Goal: Navigation & Orientation: Understand site structure

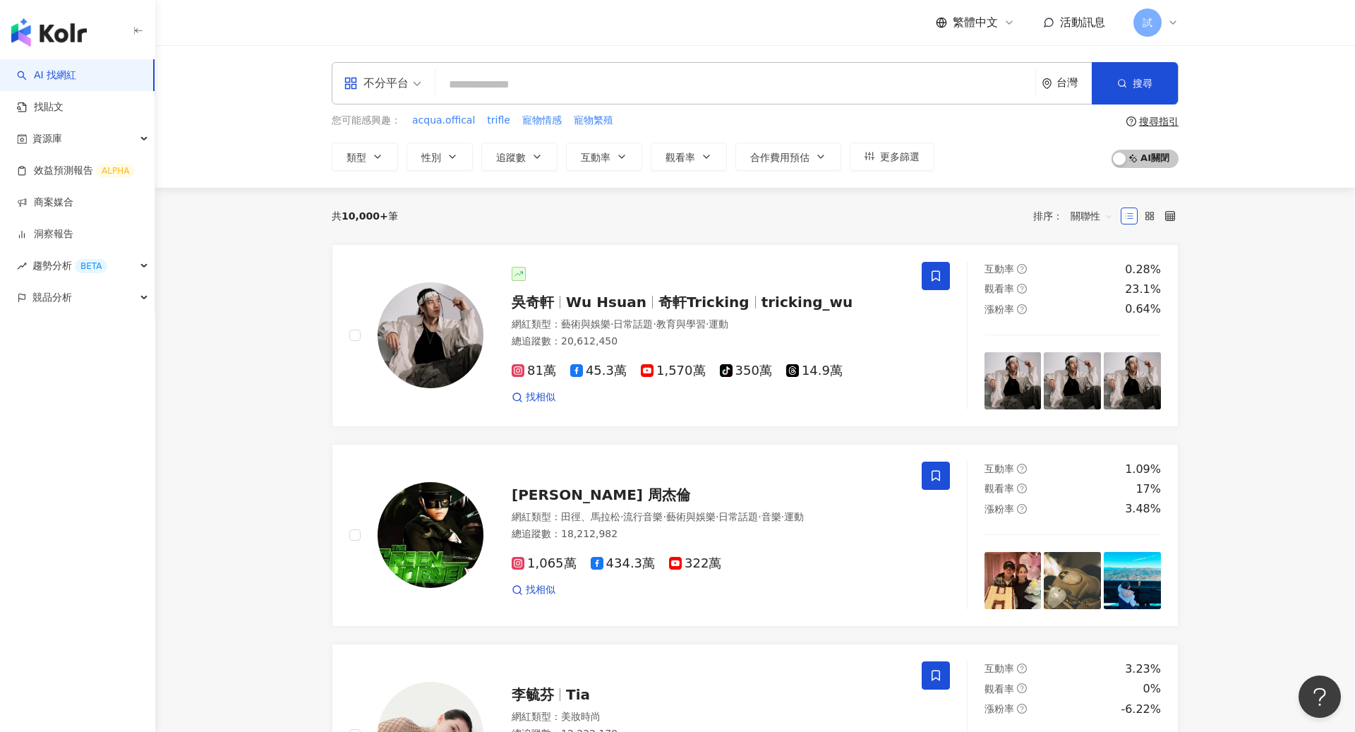
click at [1174, 18] on icon at bounding box center [1172, 22] width 11 height 11
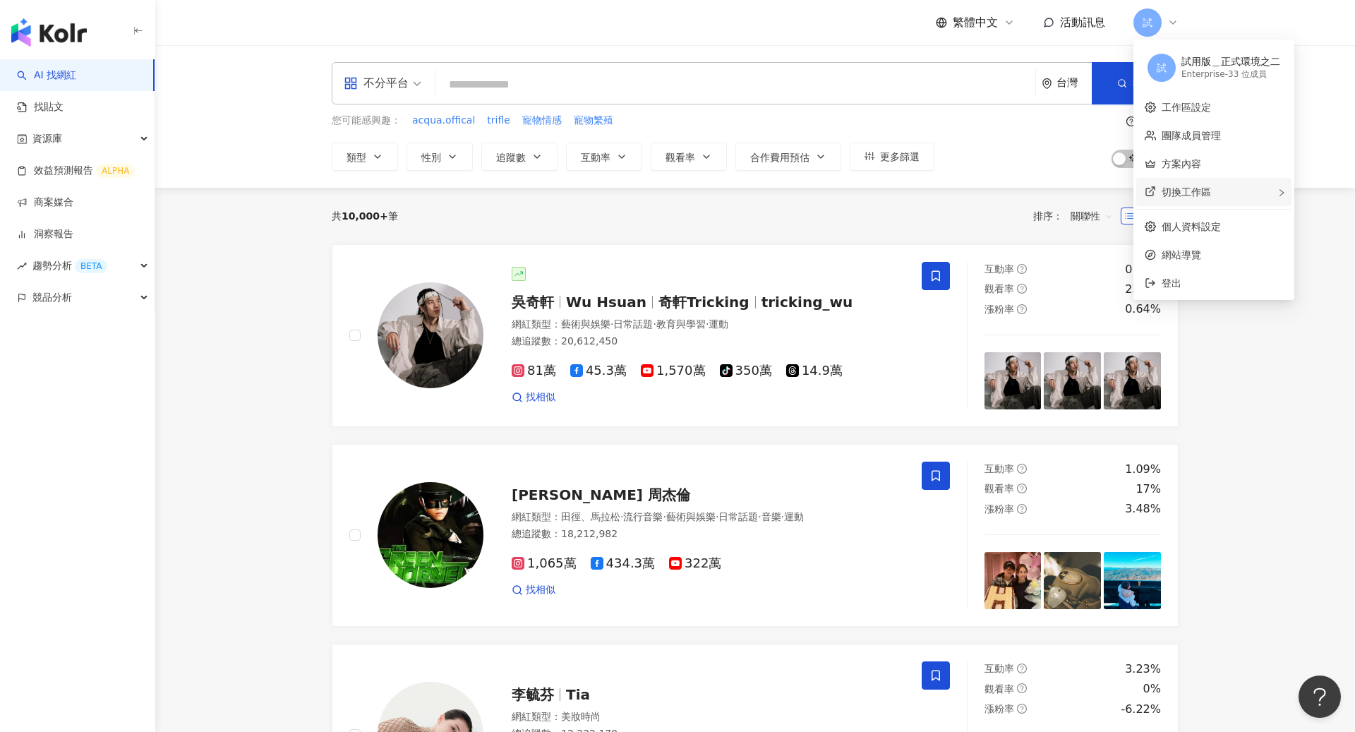
click at [1179, 198] on div "切換工作區" at bounding box center [1213, 192] width 155 height 28
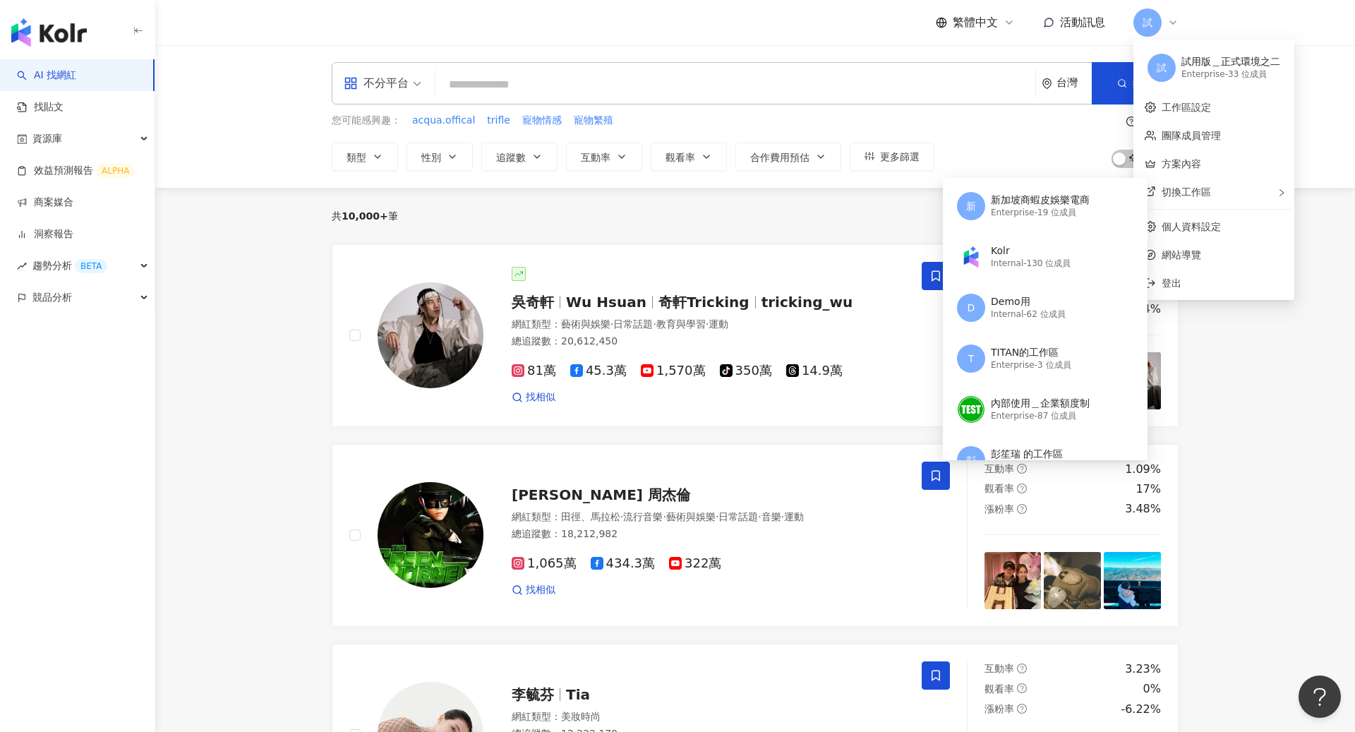
click at [564, 195] on div "共 10,000+ 筆 排序： 關聯性" at bounding box center [755, 216] width 847 height 56
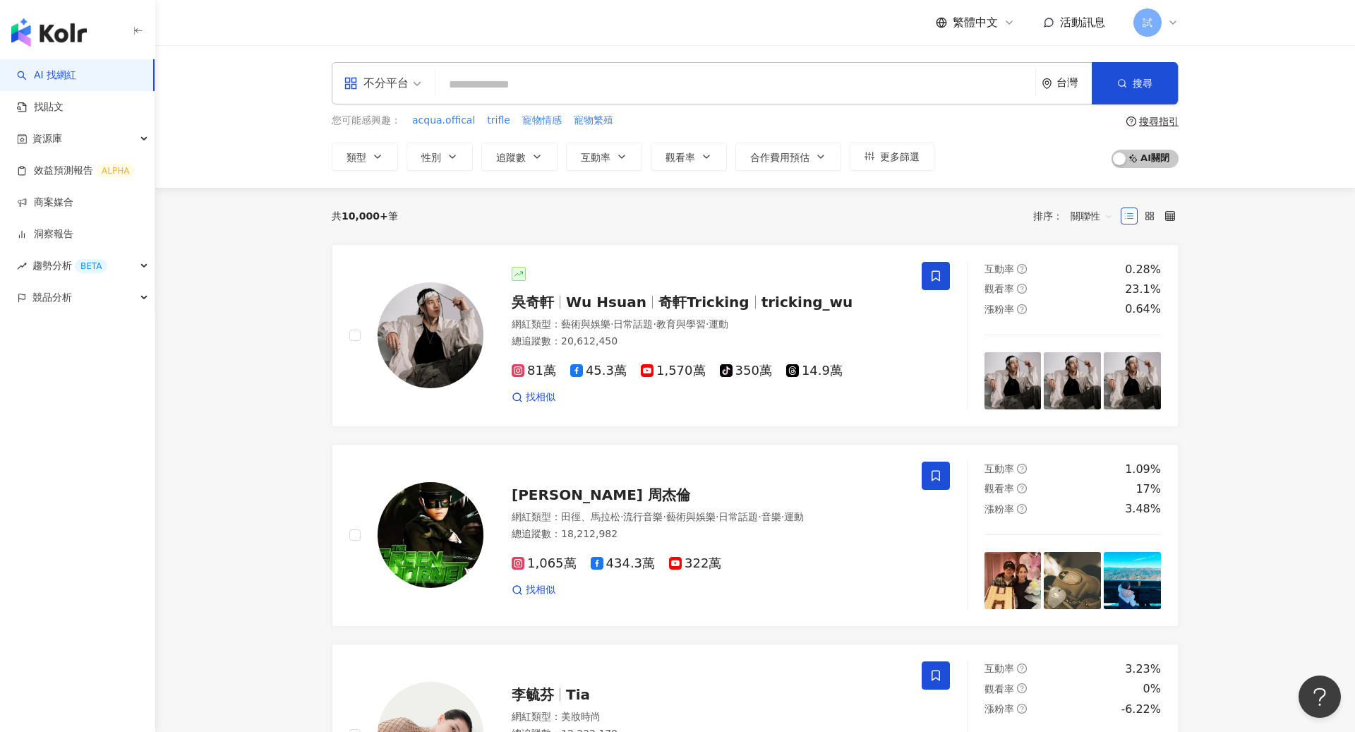
click at [1173, 22] on icon at bounding box center [1172, 22] width 11 height 11
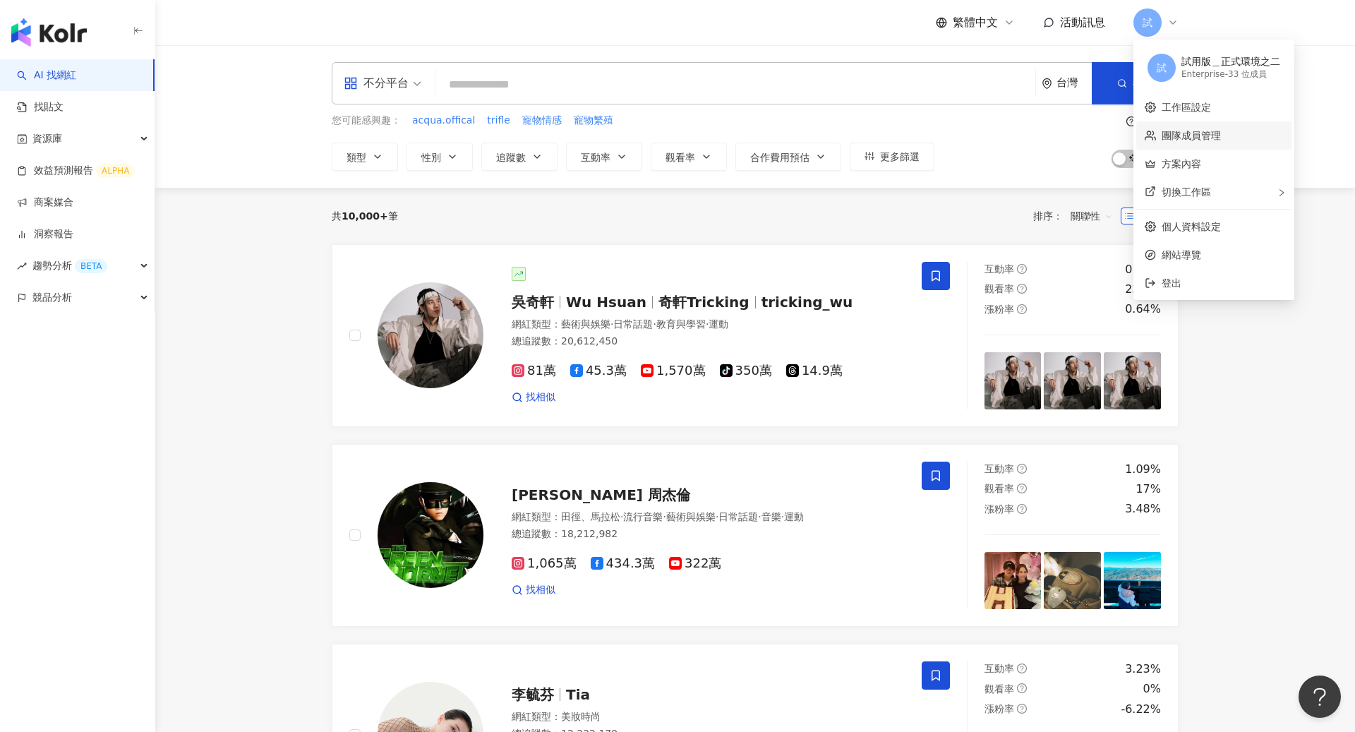
click at [1209, 130] on link "團隊成員管理" at bounding box center [1190, 135] width 59 height 11
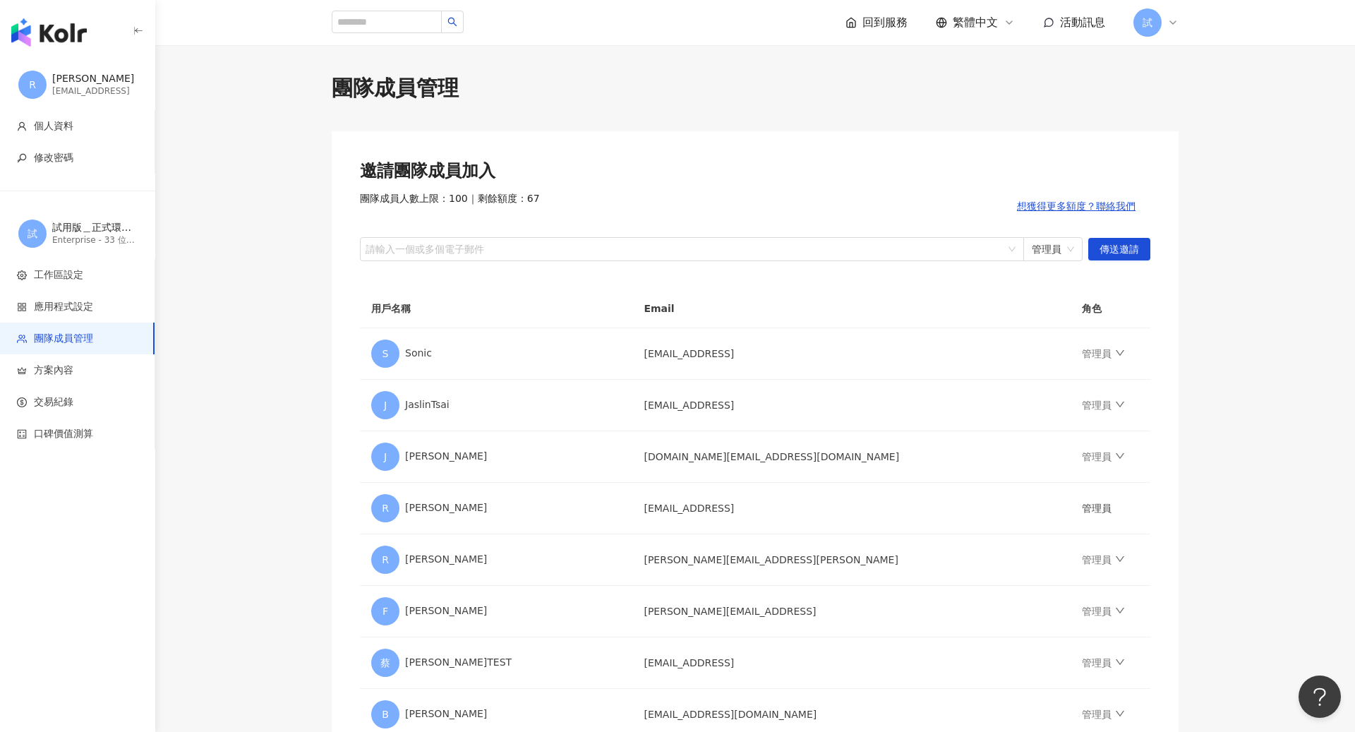
click at [1175, 15] on div "試" at bounding box center [1155, 22] width 45 height 28
click at [1200, 107] on link "工作區設定" at bounding box center [1185, 107] width 49 height 11
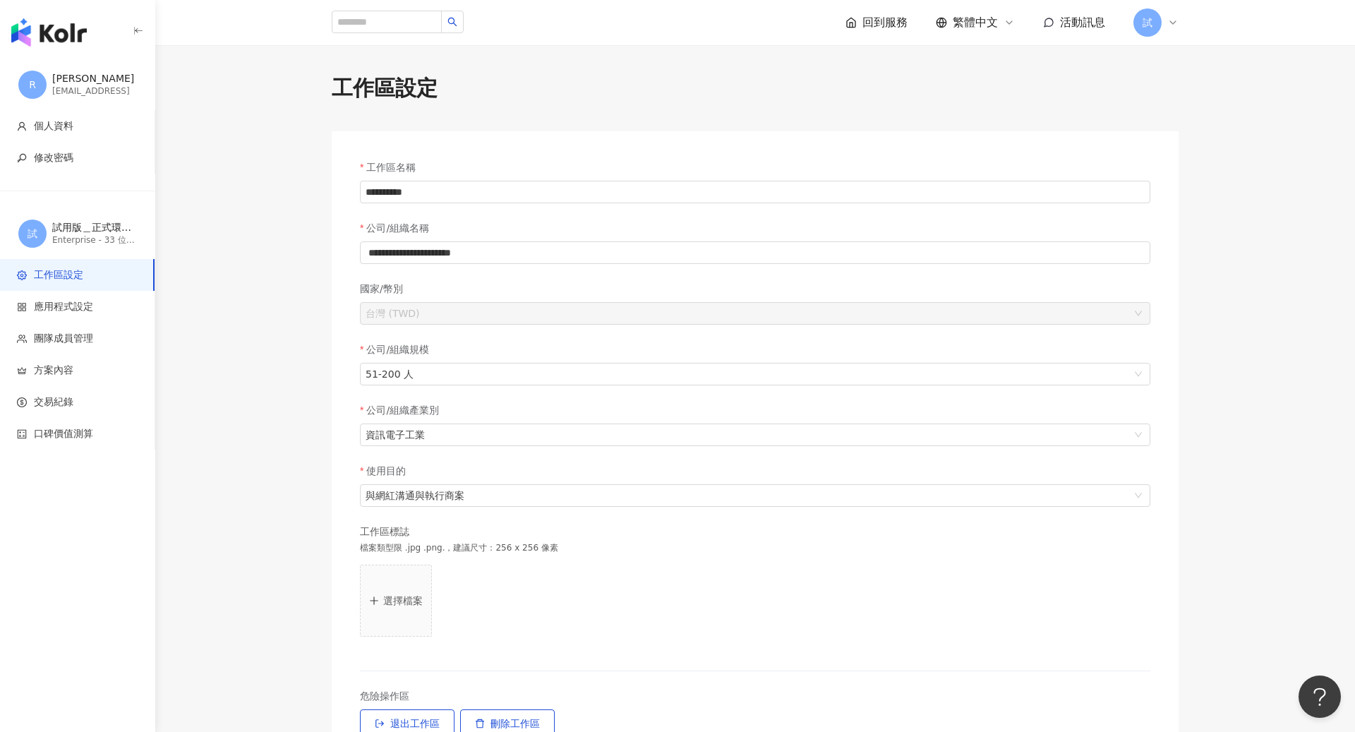
click at [1171, 23] on icon at bounding box center [1173, 22] width 6 height 3
click at [1197, 165] on link "方案內容" at bounding box center [1181, 163] width 40 height 11
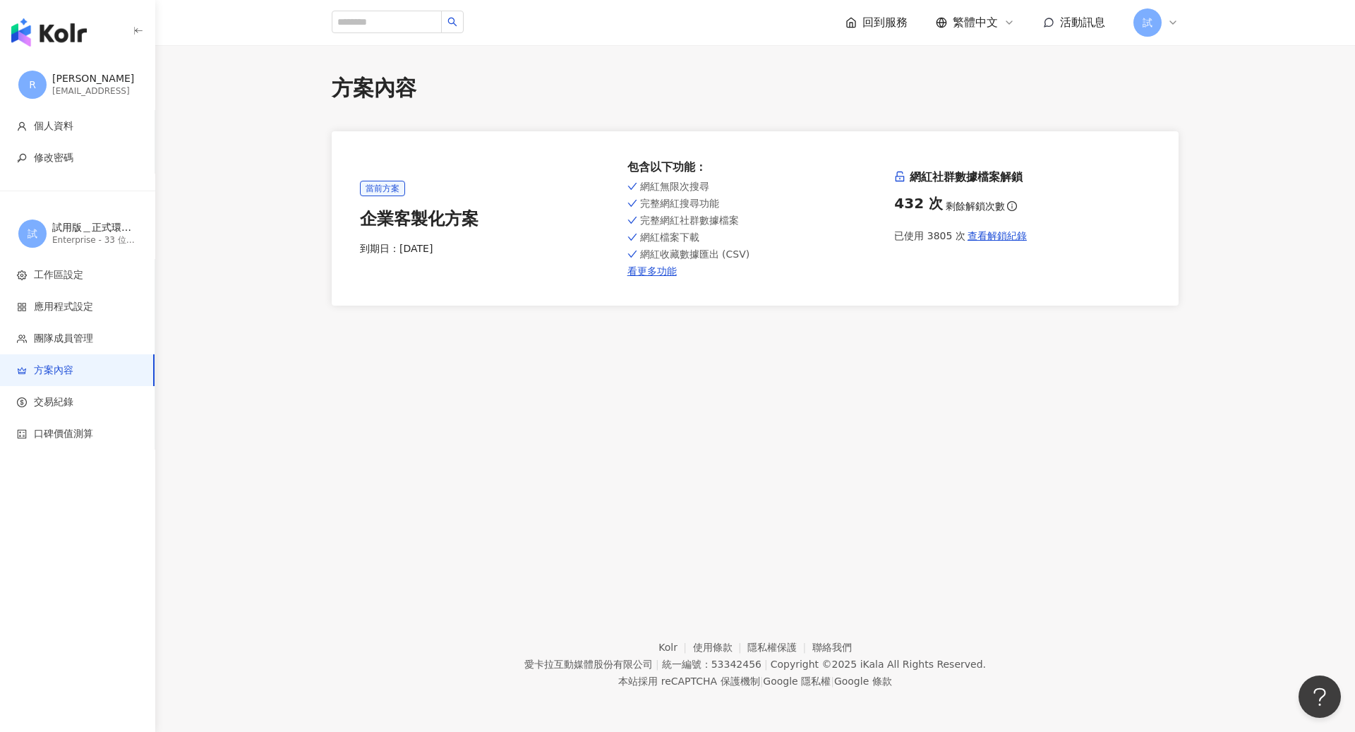
click at [1168, 23] on icon at bounding box center [1172, 22] width 11 height 11
click at [1213, 186] on div "切換工作區" at bounding box center [1213, 192] width 155 height 28
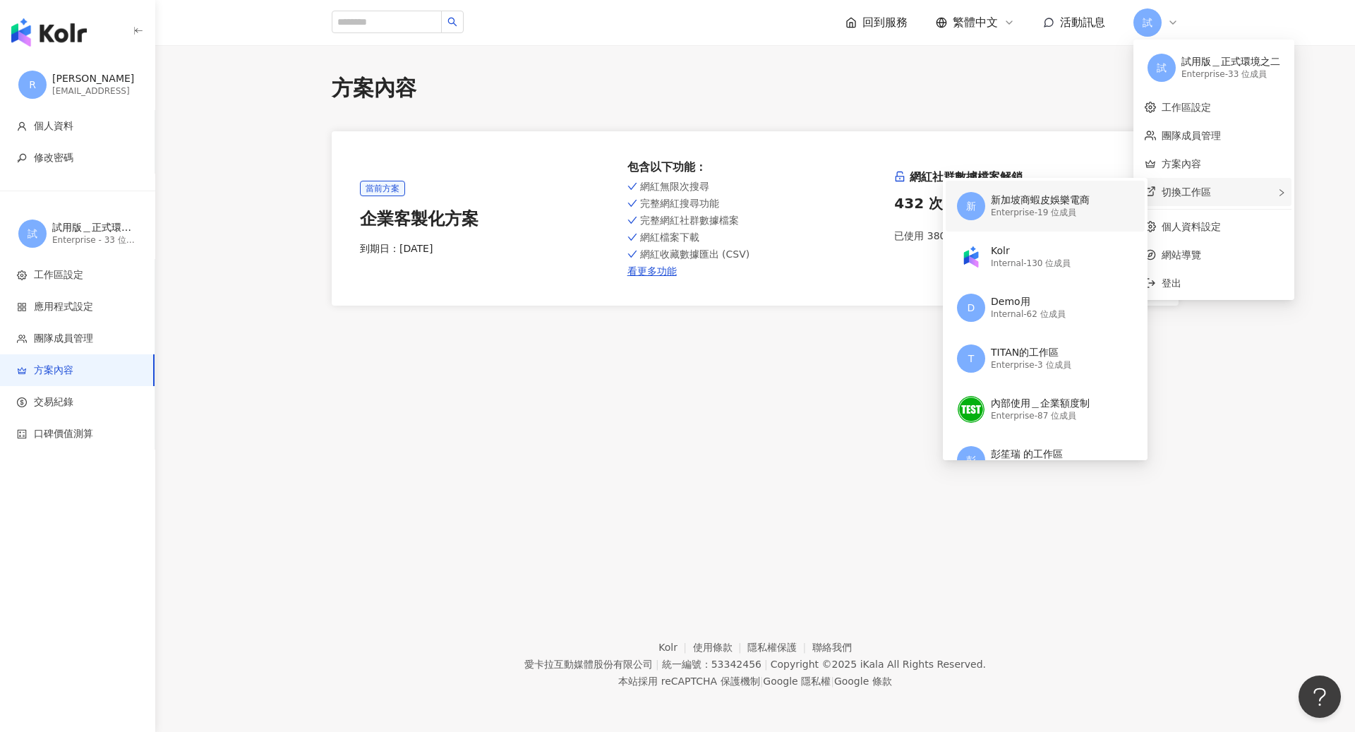
click at [1058, 210] on div "Enterprise - 19 位成員" at bounding box center [1040, 213] width 99 height 12
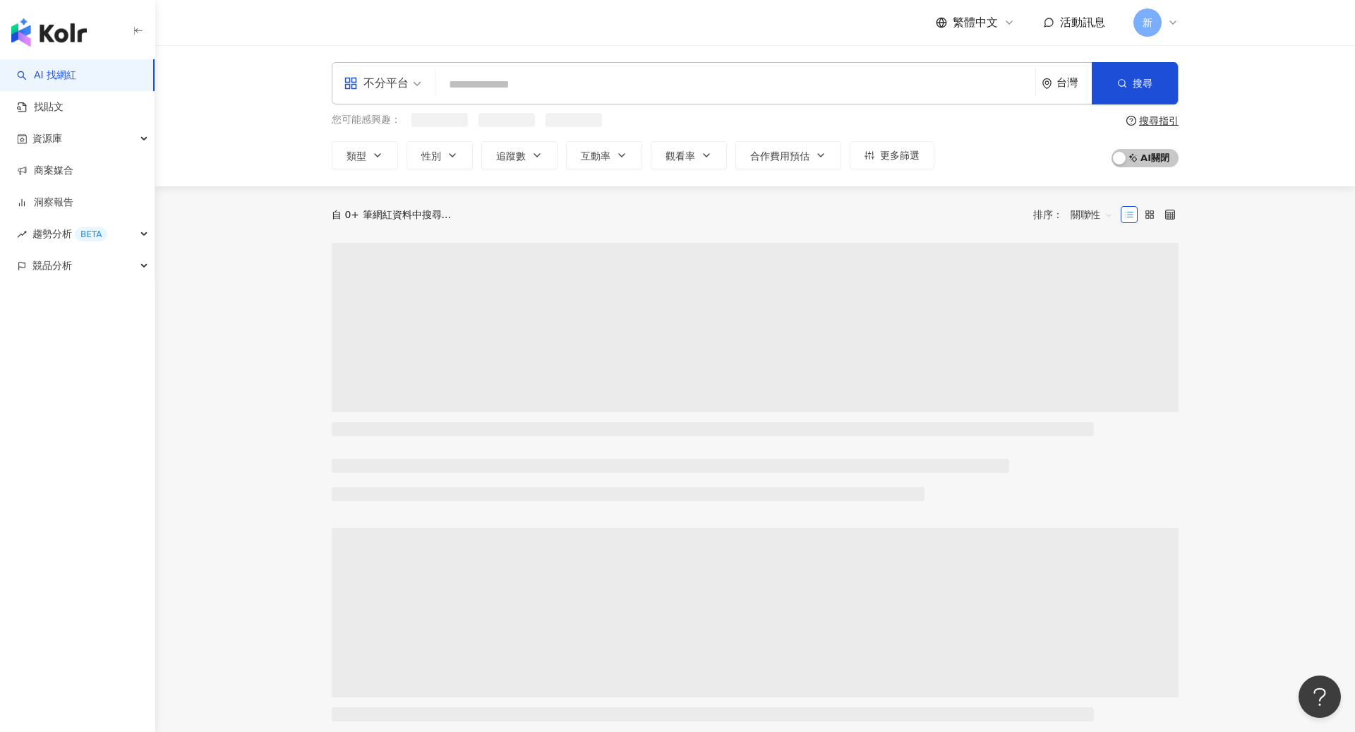
click at [1163, 19] on div "新" at bounding box center [1155, 22] width 45 height 28
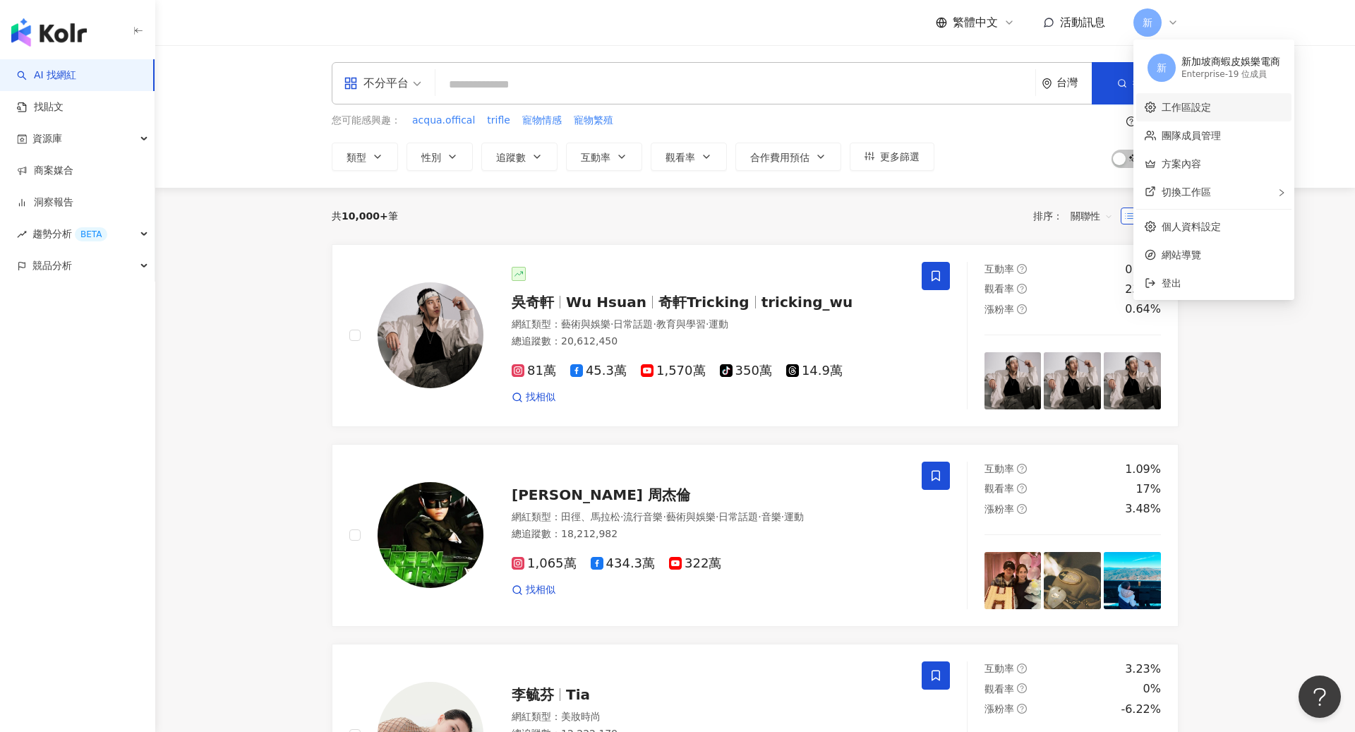
click at [1192, 102] on link "工作區設定" at bounding box center [1185, 107] width 49 height 11
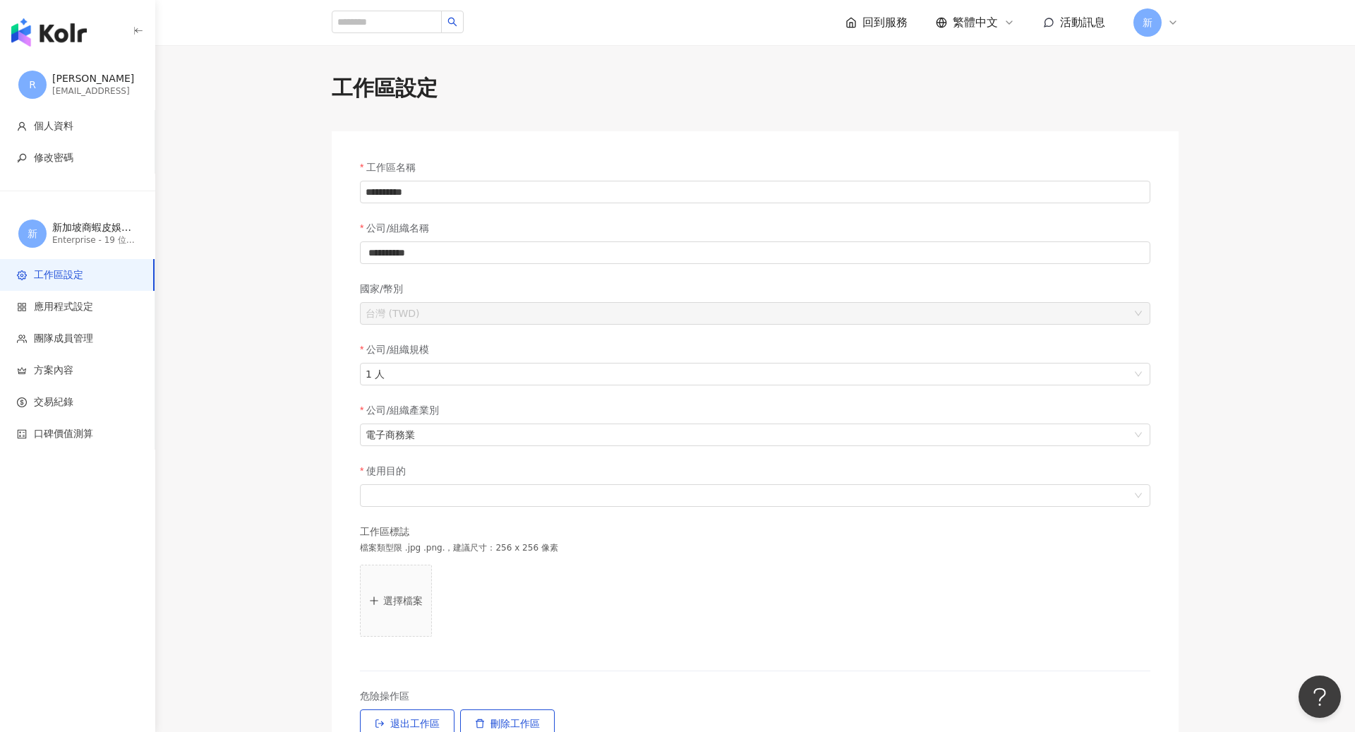
click at [1168, 23] on icon at bounding box center [1172, 22] width 11 height 11
click at [1180, 166] on link "方案內容" at bounding box center [1181, 163] width 40 height 11
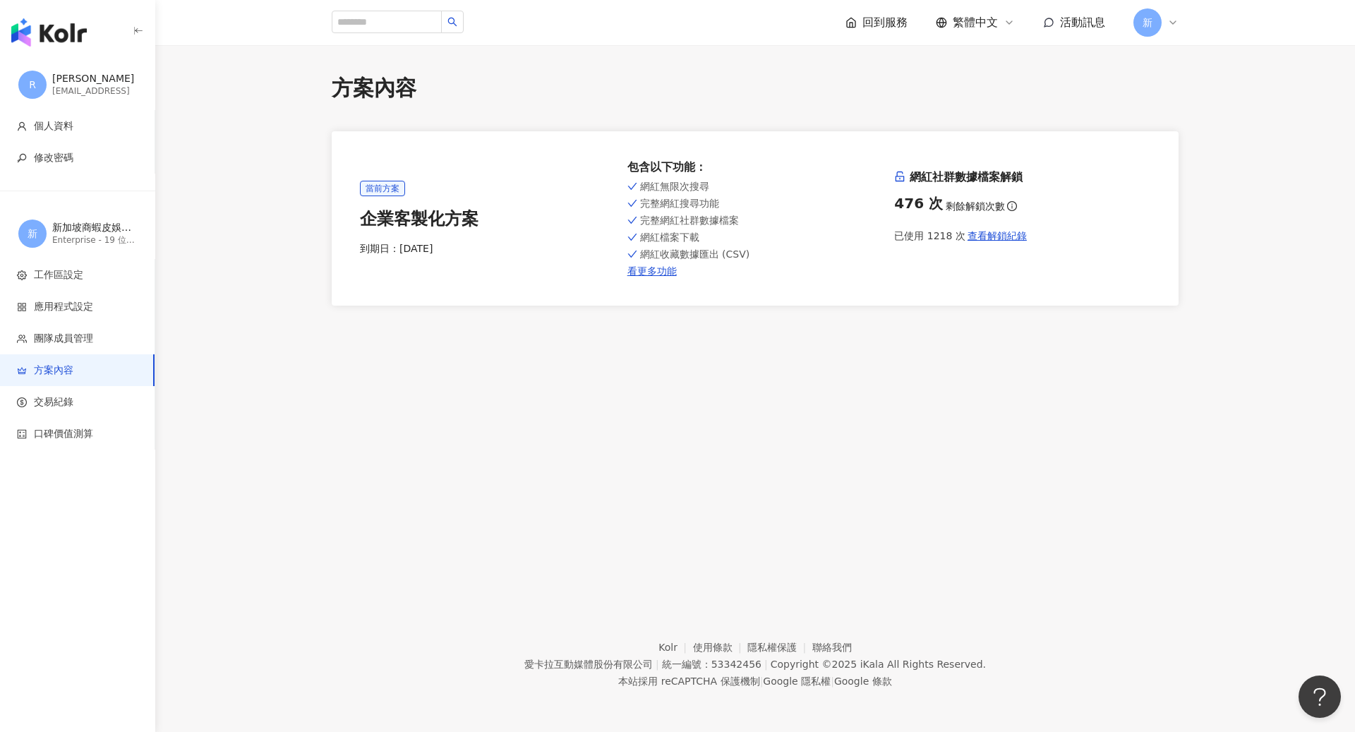
click at [1168, 24] on icon at bounding box center [1172, 22] width 11 height 11
click at [1192, 186] on div "切換工作區" at bounding box center [1213, 192] width 155 height 28
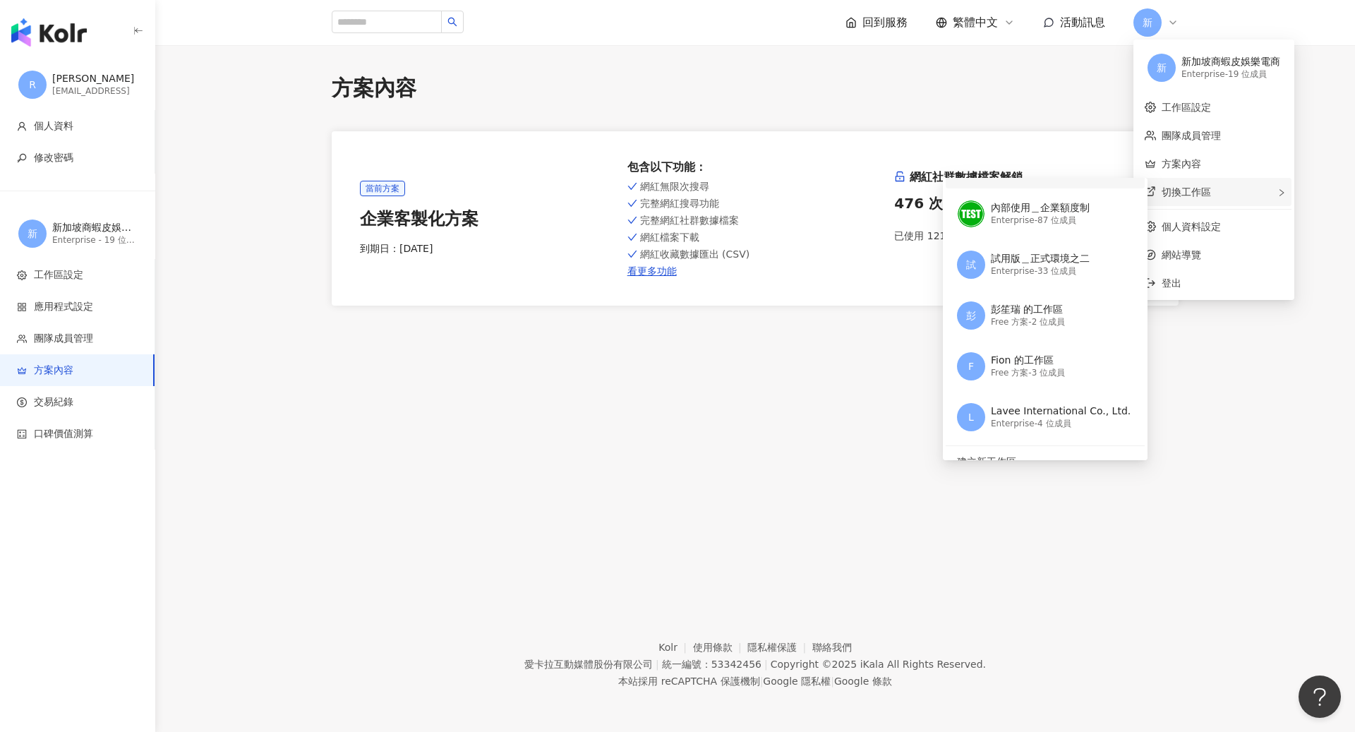
scroll to position [162, 0]
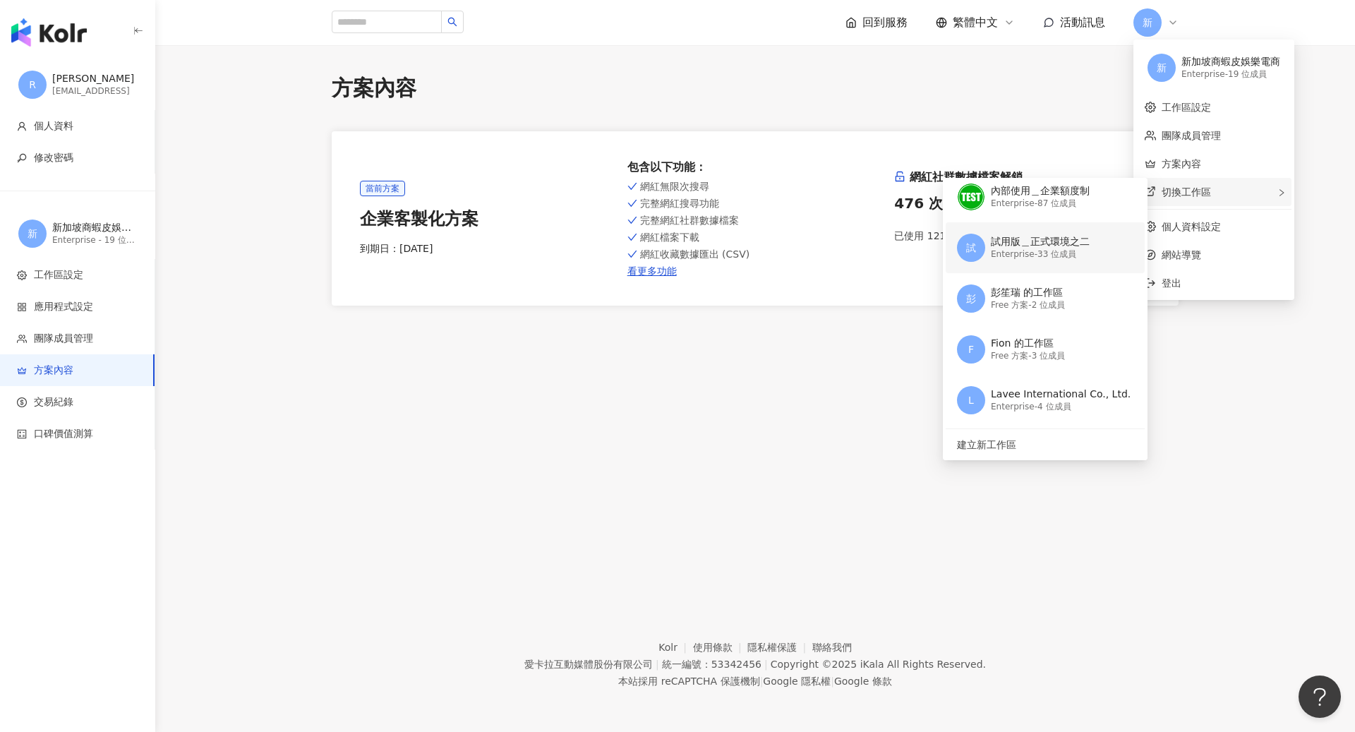
click at [1079, 250] on div "Enterprise - 33 位成員" at bounding box center [1040, 254] width 99 height 12
